Goal: Task Accomplishment & Management: Manage account settings

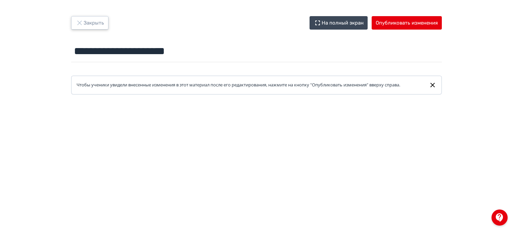
click at [78, 21] on icon "button" at bounding box center [80, 23] width 8 height 8
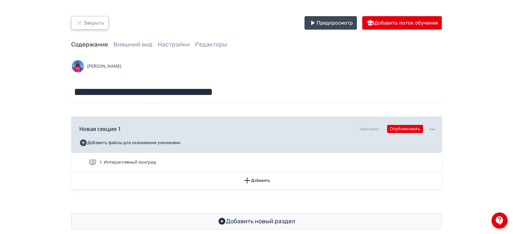
click at [91, 26] on button "Закрыть" at bounding box center [89, 22] width 37 height 13
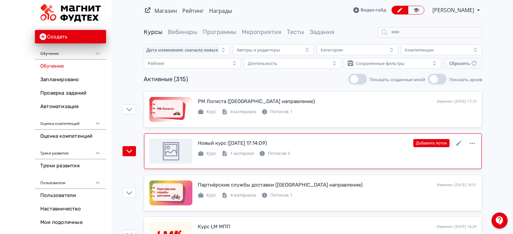
click at [308, 140] on div "Новый курс ([DATE] 17:14:09) Изменен: [DATE] 17:14 Добавить поток" at bounding box center [337, 142] width 279 height 9
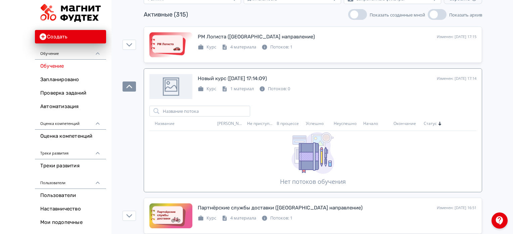
scroll to position [67, 0]
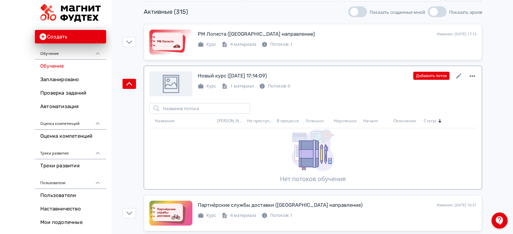
click at [475, 75] on icon at bounding box center [473, 76] width 8 height 8
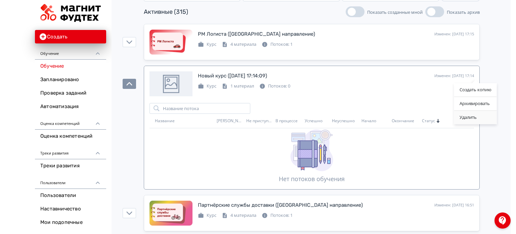
click at [480, 119] on div "Удалить" at bounding box center [475, 117] width 43 height 13
